Goal: Use online tool/utility: Utilize a website feature to perform a specific function

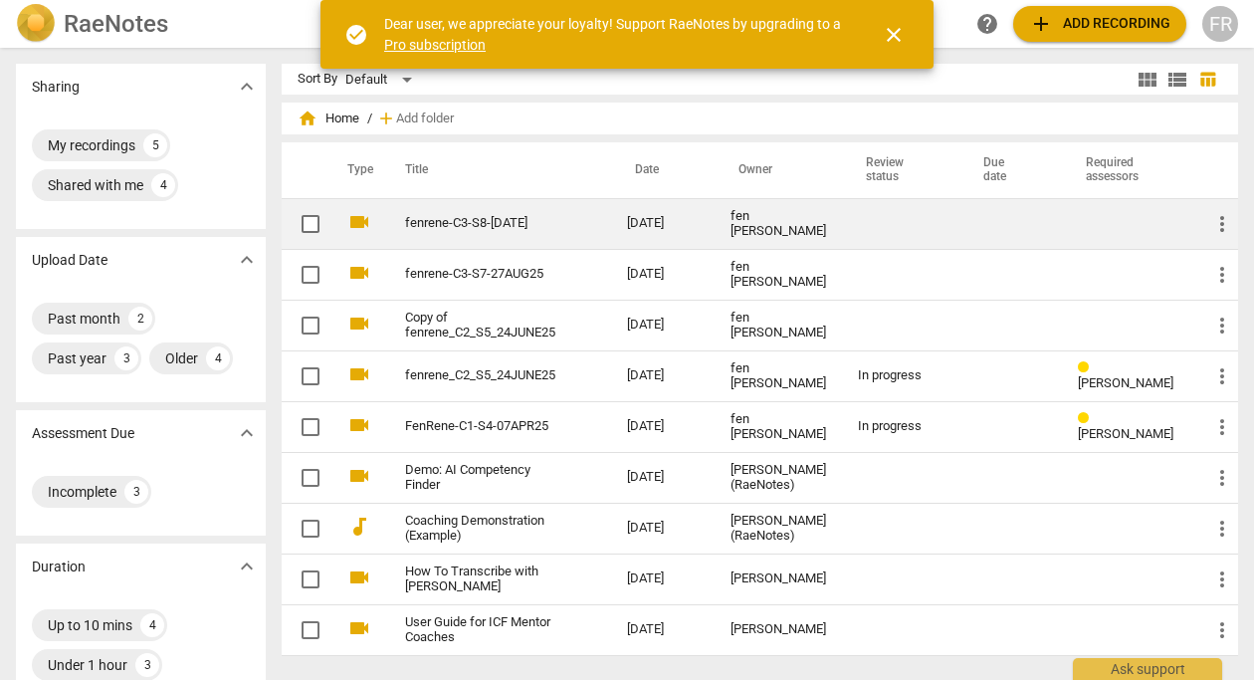
click at [576, 224] on td "fenrene-C3-S8-[DATE]" at bounding box center [496, 223] width 230 height 51
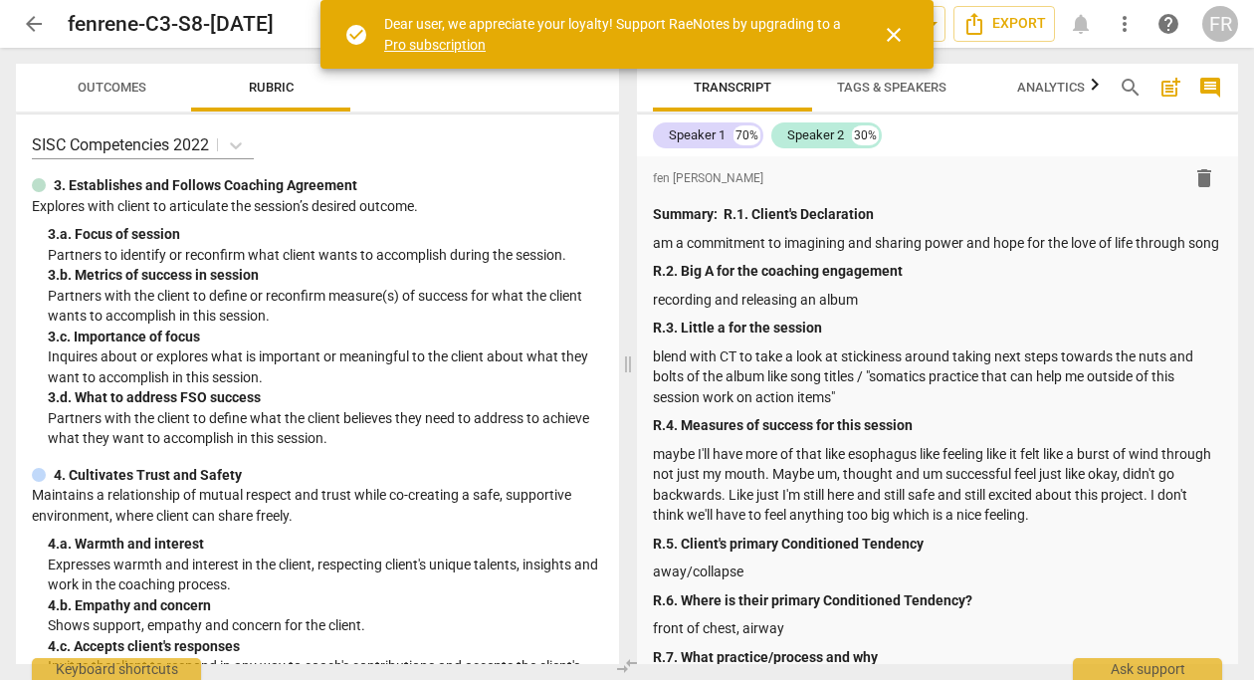
click at [896, 33] on span "close" at bounding box center [894, 35] width 24 height 24
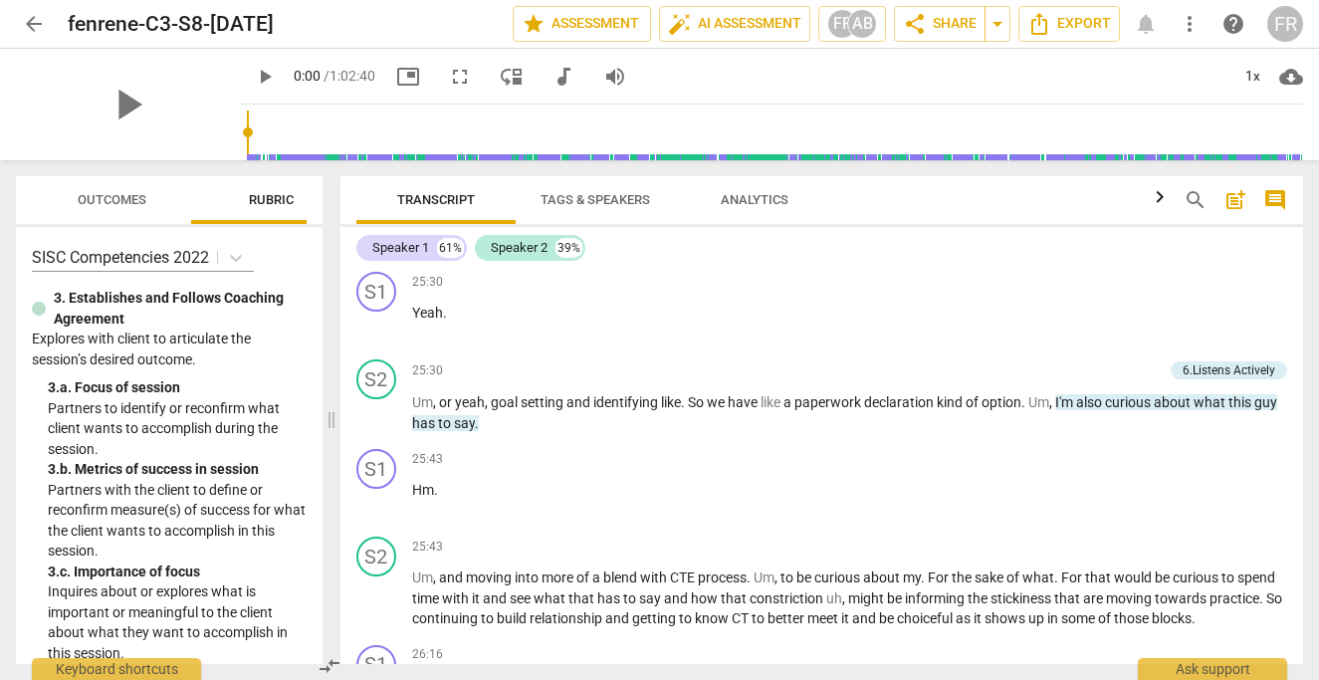
scroll to position [9167, 0]
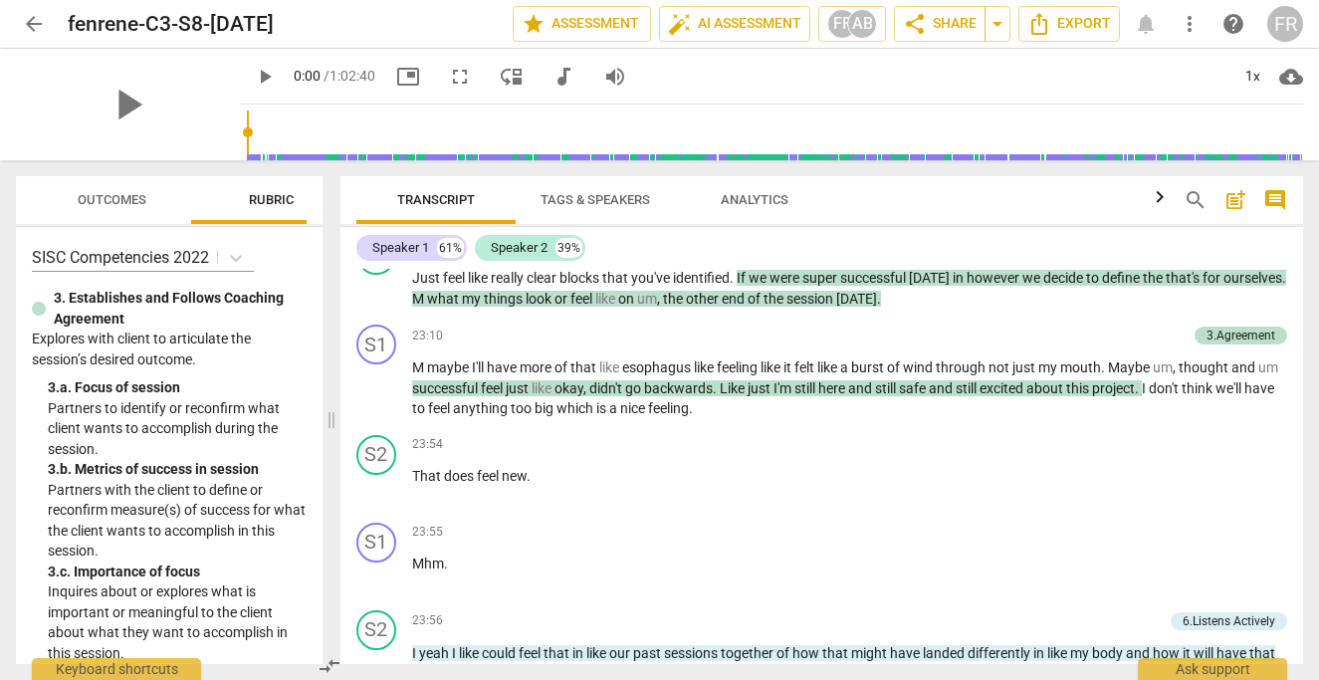
drag, startPoint x: 658, startPoint y: 416, endPoint x: 329, endPoint y: 397, distance: 330.1
click at [329, 397] on span at bounding box center [332, 420] width 12 height 520
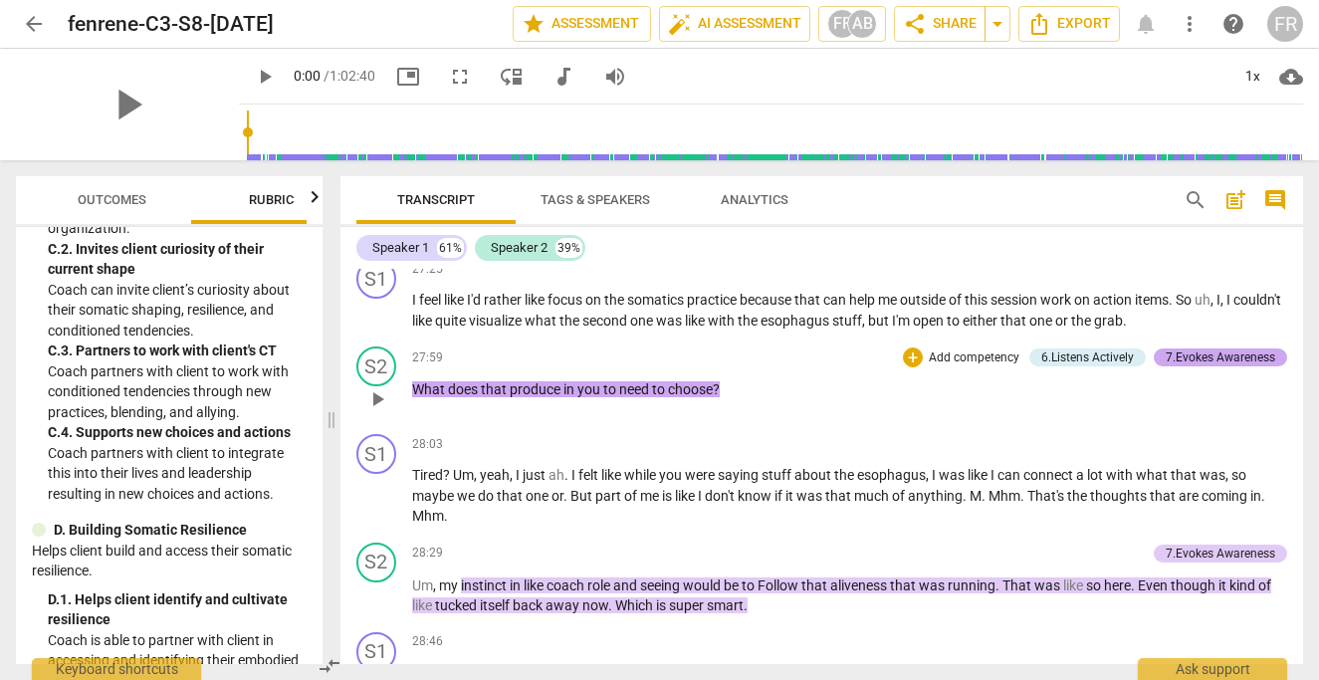
scroll to position [11160, 0]
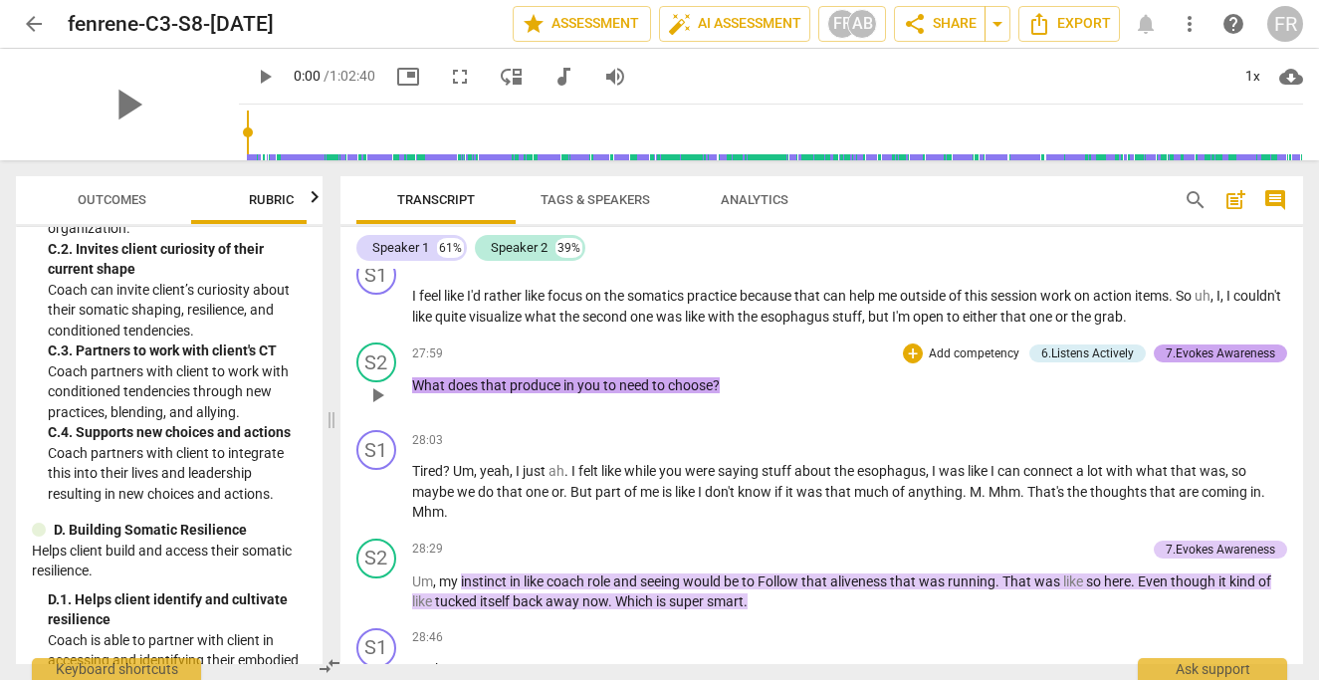
click at [1220, 362] on div "7.Evokes Awareness" at bounding box center [1221, 353] width 110 height 18
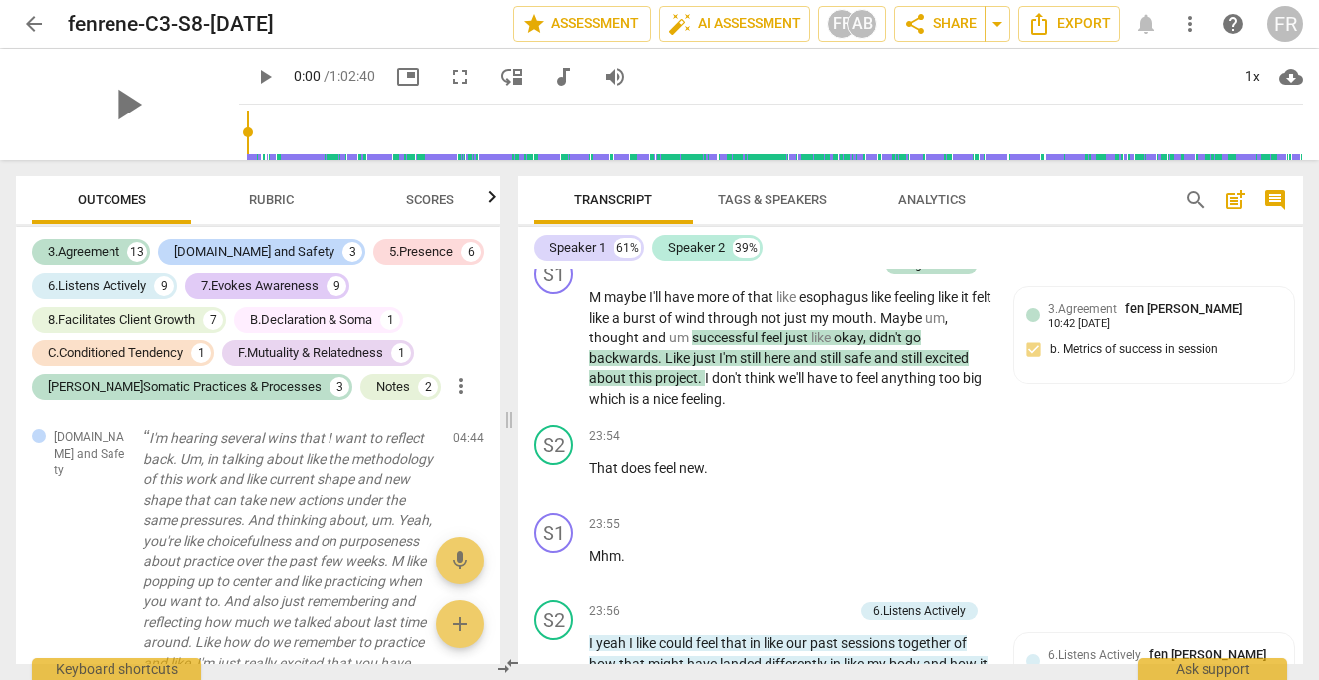
click at [314, 195] on span "Rubric" at bounding box center [271, 200] width 93 height 27
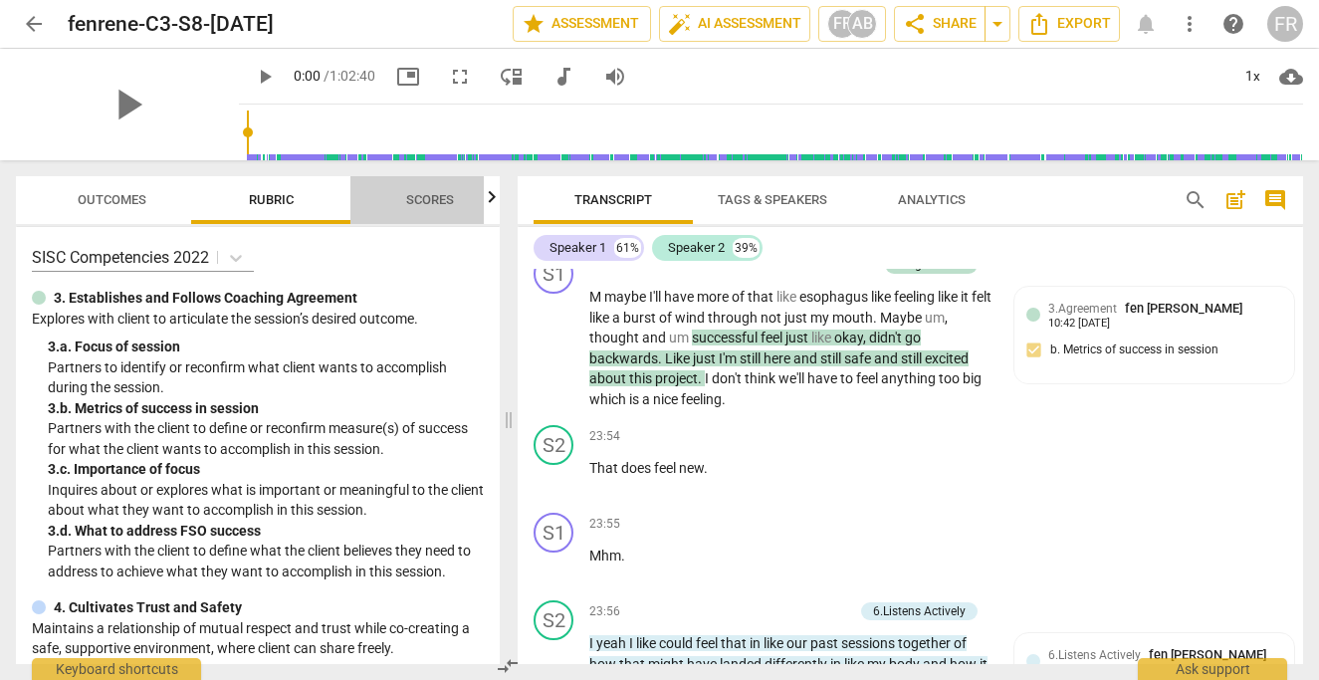
click at [412, 201] on span "Scores" at bounding box center [430, 199] width 48 height 15
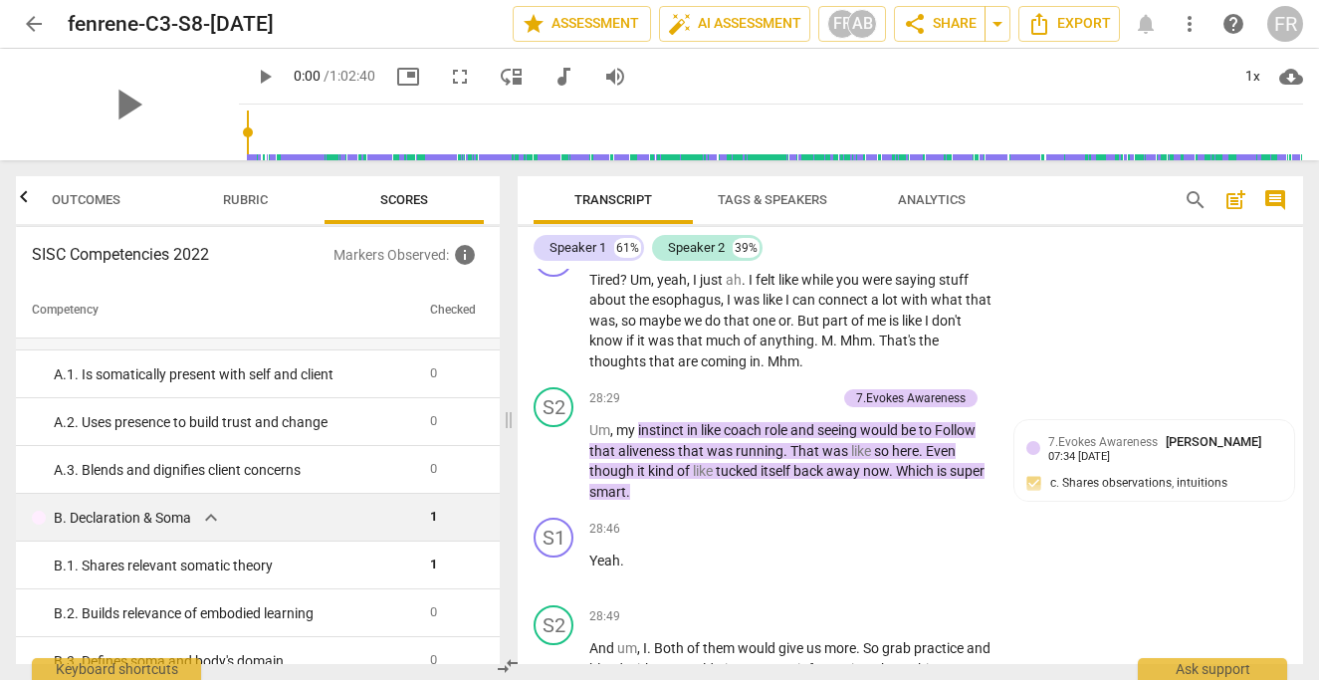
scroll to position [1495, 0]
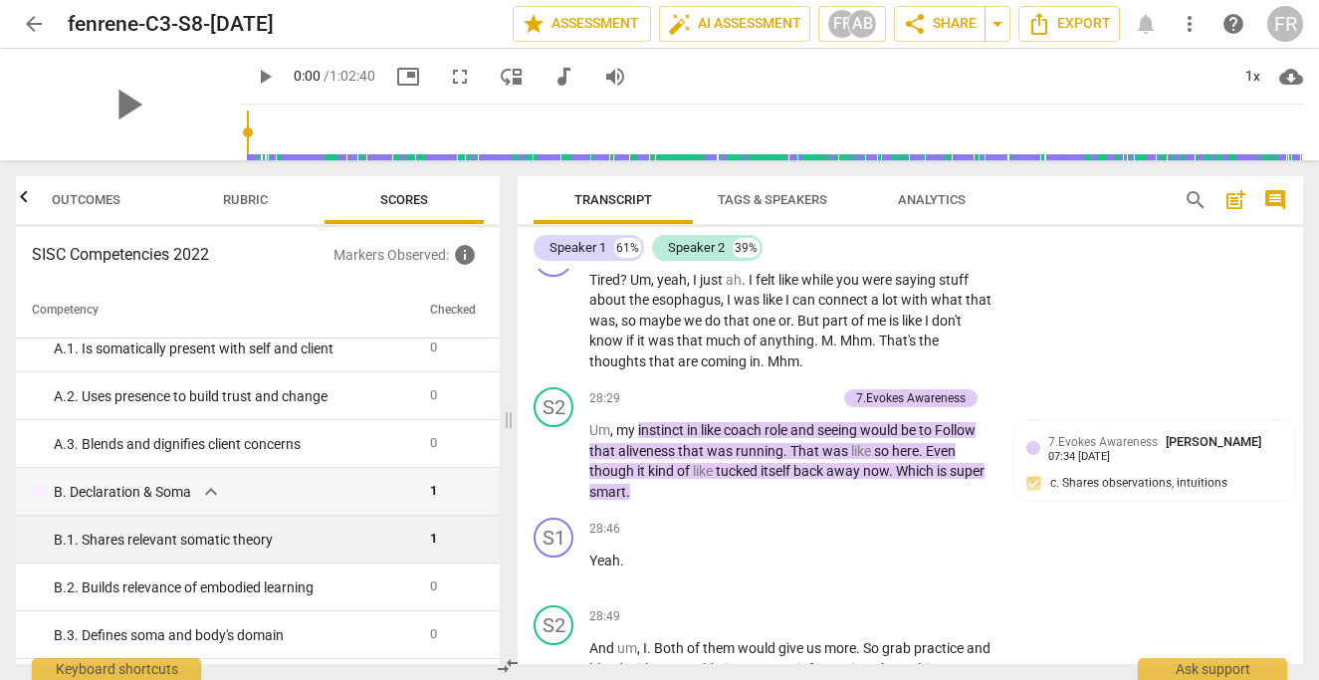
click at [299, 548] on div "B. 1. Shares relevant somatic theory" at bounding box center [234, 540] width 360 height 21
click at [258, 539] on div "B. 1. Shares relevant somatic theory" at bounding box center [234, 540] width 360 height 21
click at [430, 537] on span "1" at bounding box center [433, 538] width 7 height 15
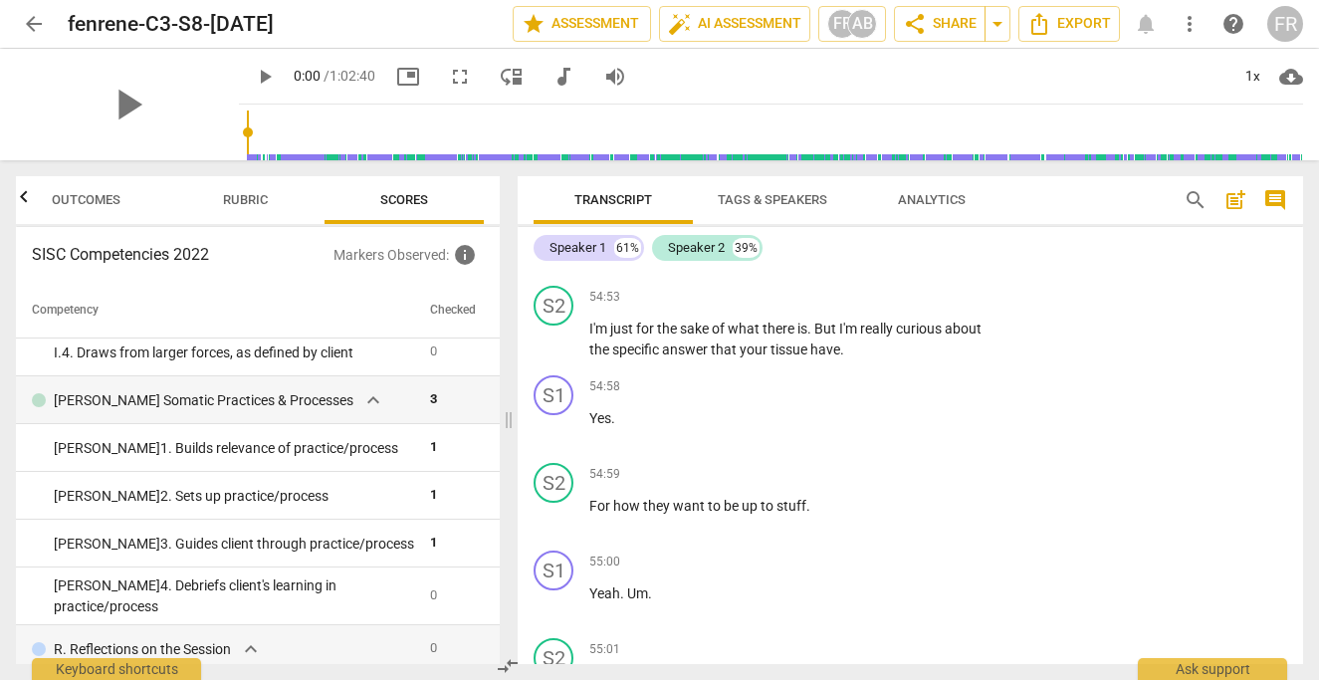
scroll to position [3590, 0]
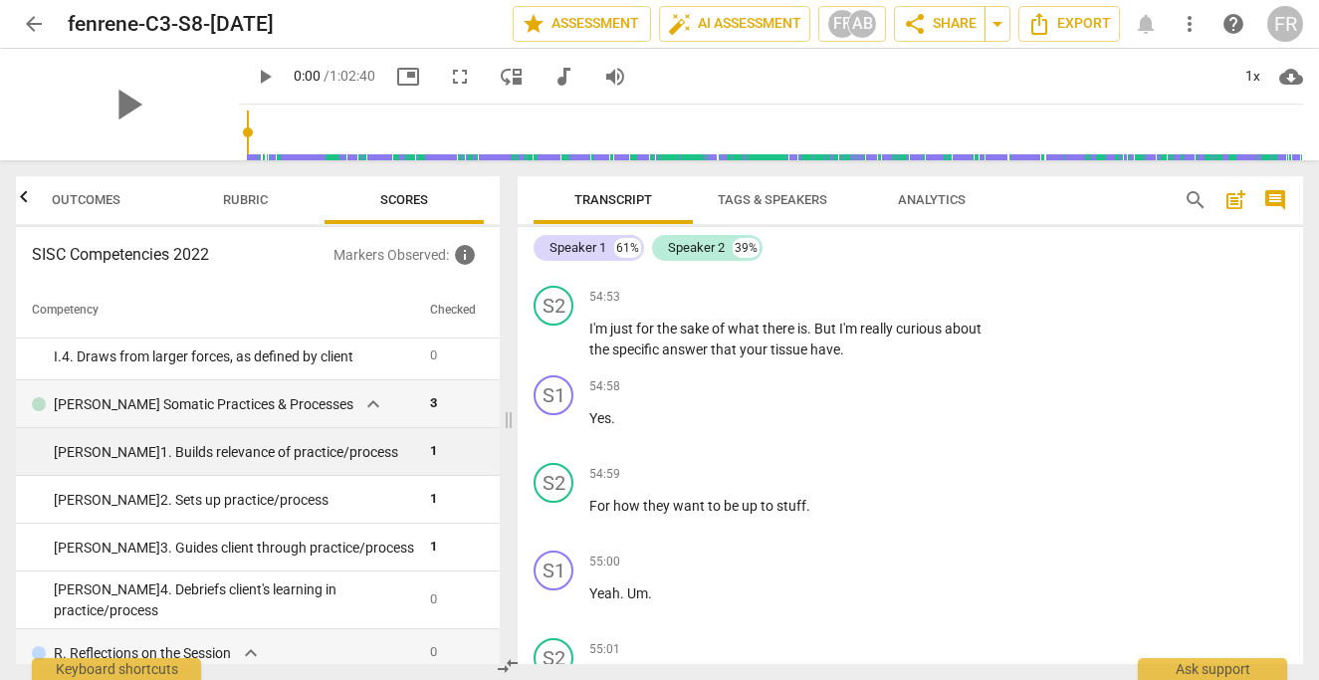
click at [378, 463] on div "[PERSON_NAME] 1. Builds relevance of practice/process" at bounding box center [234, 452] width 360 height 21
click at [430, 458] on span "1" at bounding box center [433, 450] width 7 height 15
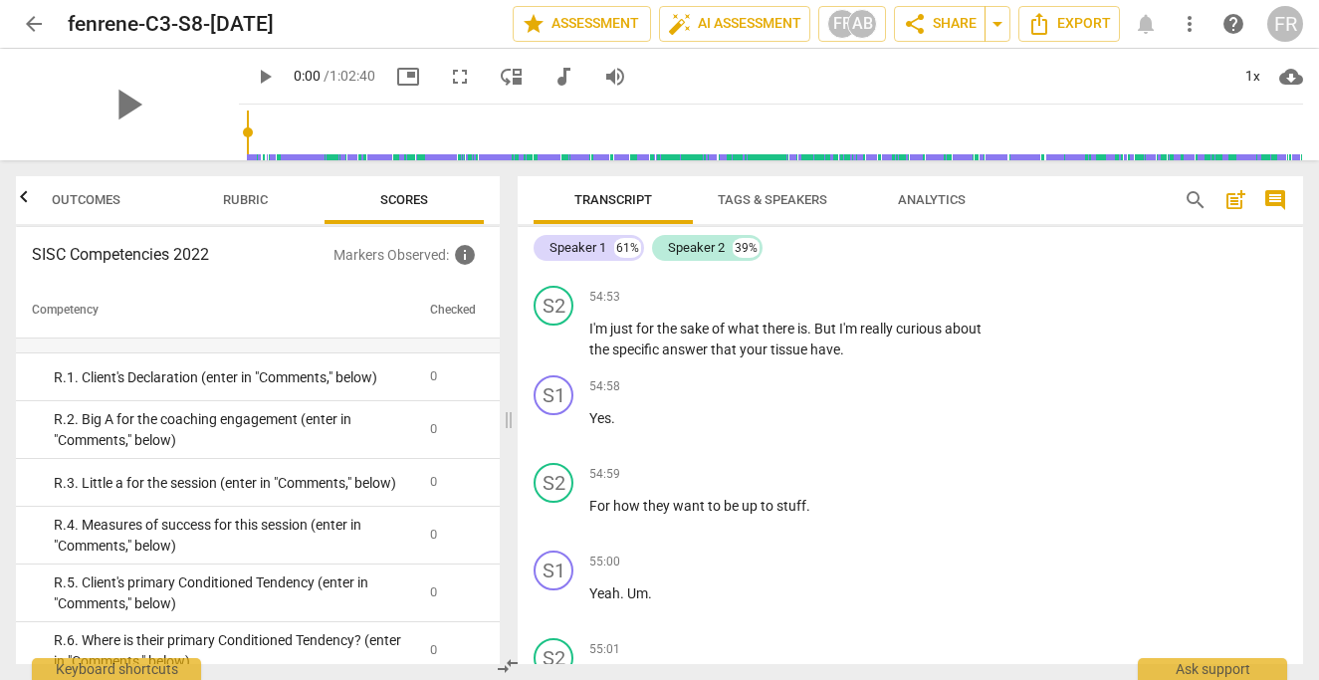
scroll to position [3978, 0]
